Goal: Information Seeking & Learning: Learn about a topic

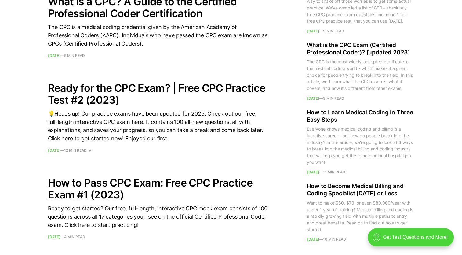
scroll to position [856, 0]
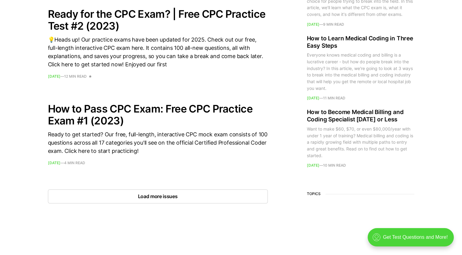
click at [155, 195] on button "Load more issues" at bounding box center [158, 196] width 220 height 14
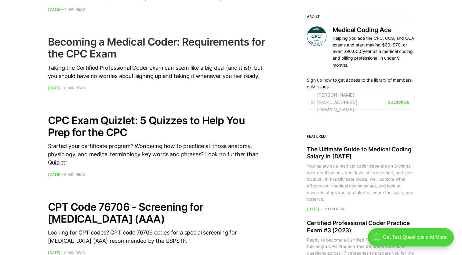
scroll to position [1100, 0]
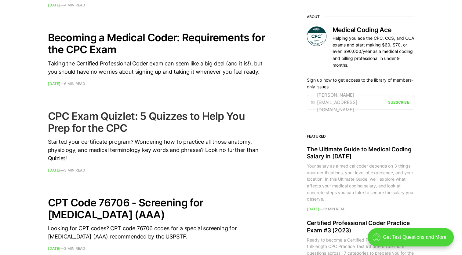
click at [100, 121] on h2 "CPC Exam Quizlet: 5 Quizzes to Help You Prep for the CPC" at bounding box center [158, 122] width 220 height 24
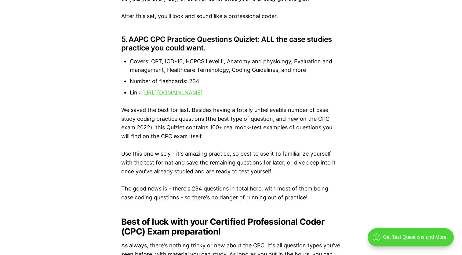
scroll to position [1161, 0]
click at [191, 96] on link "[URL][DOMAIN_NAME]" at bounding box center [172, 92] width 61 height 6
